Goal: Entertainment & Leisure: Consume media (video, audio)

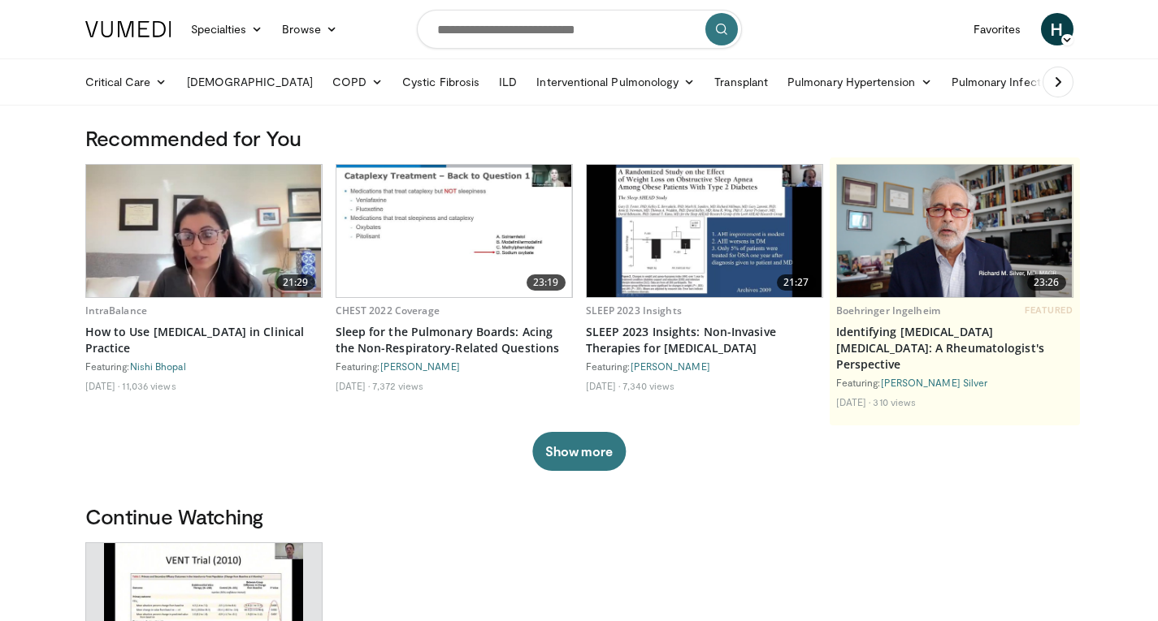
click at [1055, 82] on icon at bounding box center [1058, 82] width 16 height 16
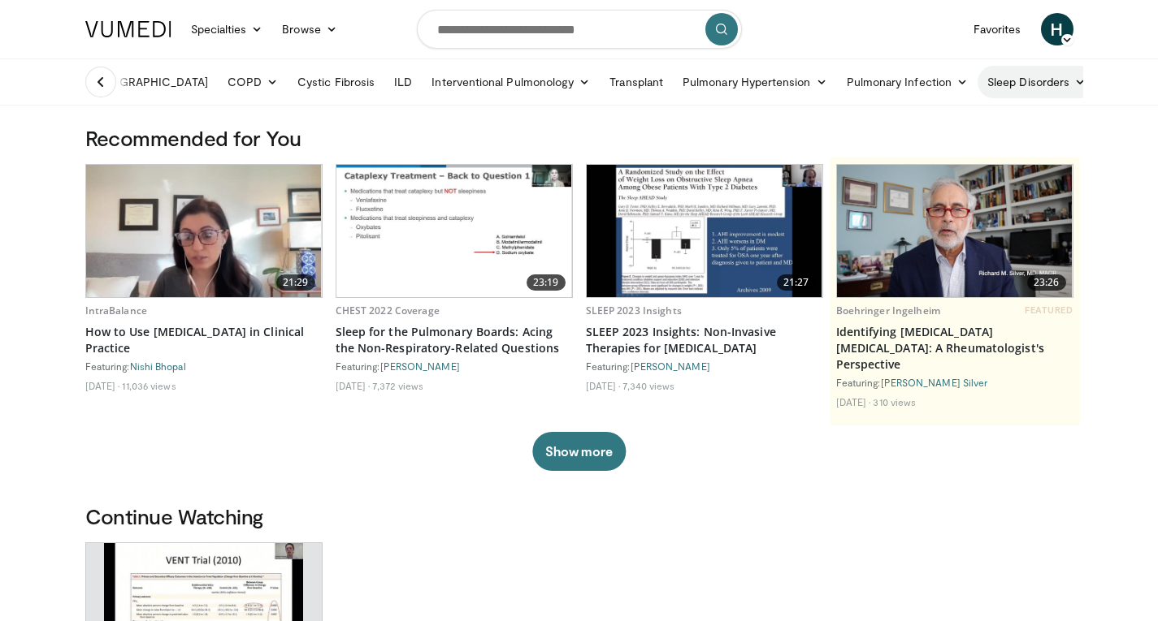
click at [977, 89] on link "Sleep Disorders" at bounding box center [1036, 82] width 118 height 32
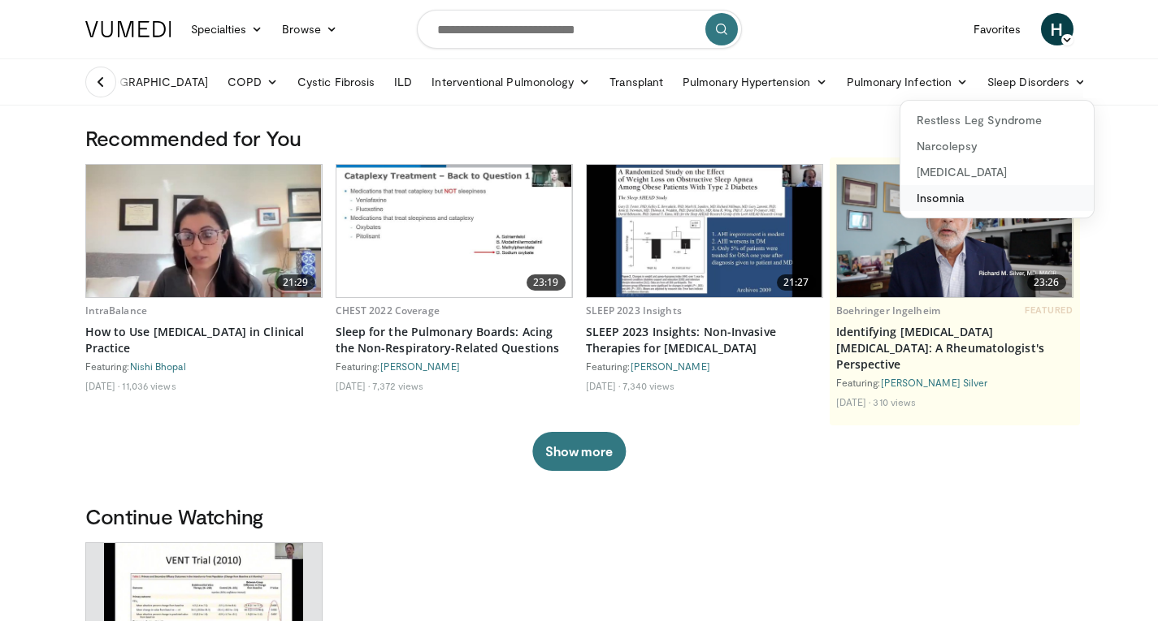
click at [900, 209] on link "Insomnia" at bounding box center [996, 198] width 193 height 26
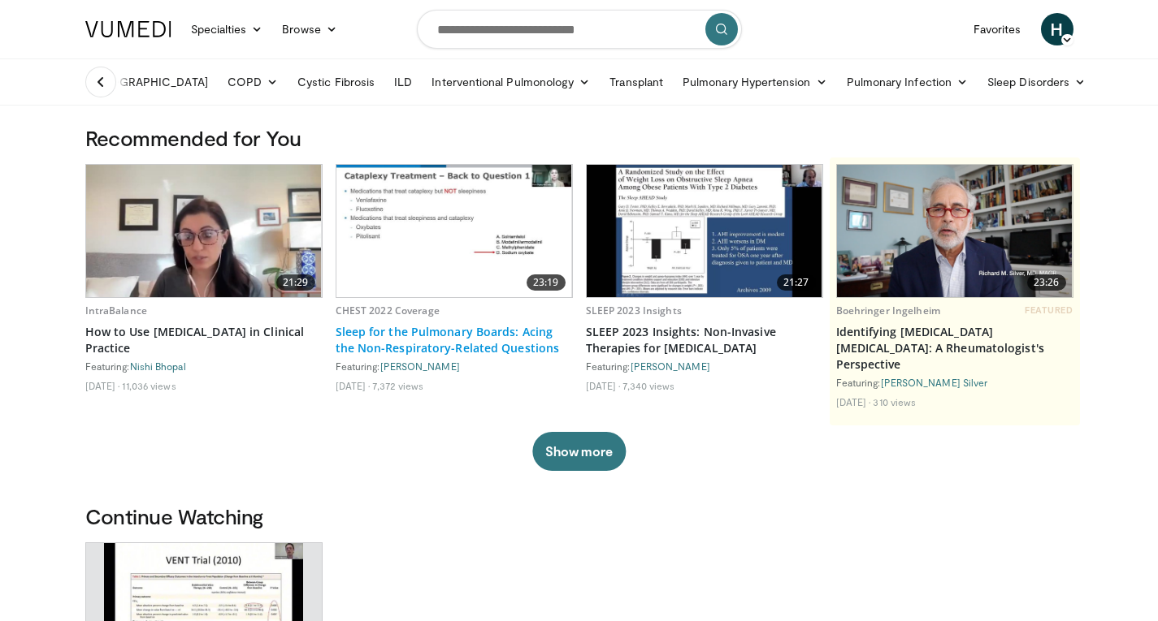
click at [426, 336] on link "Sleep for the Pulmonary Boards: Acing the Non-Respiratory-Related Questions" at bounding box center [454, 340] width 237 height 32
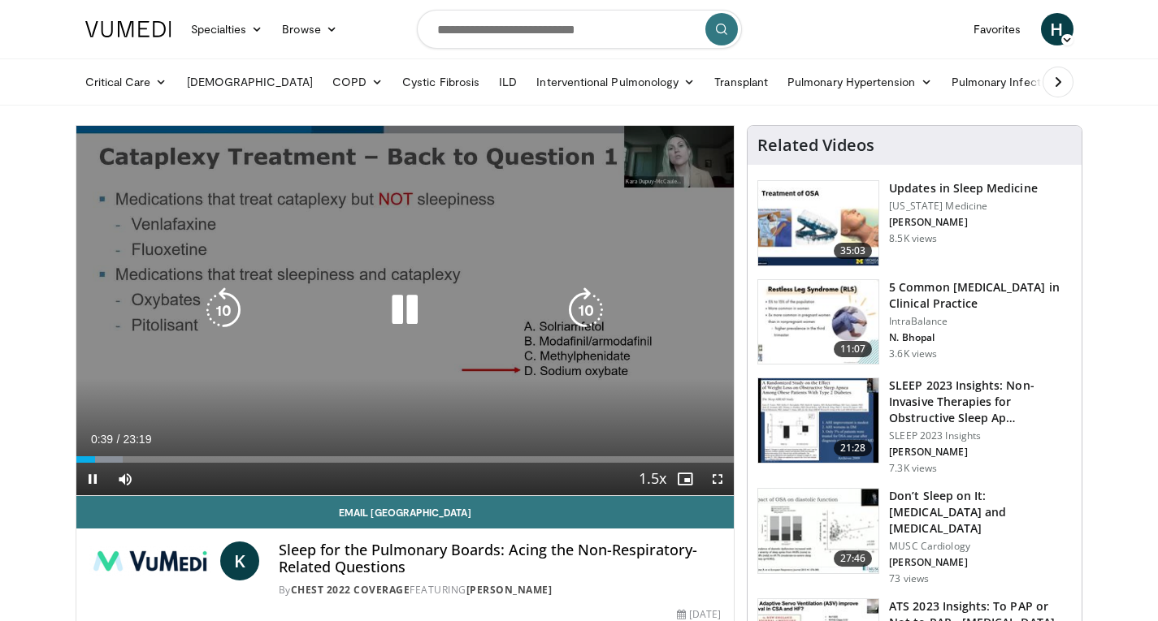
click at [406, 314] on icon "Video Player" at bounding box center [404, 310] width 45 height 45
